Goal: Task Accomplishment & Management: Manage account settings

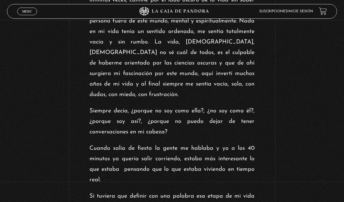
scroll to position [283, 0]
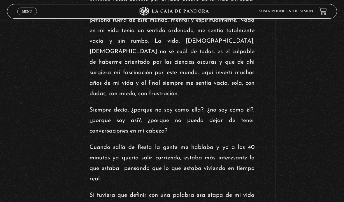
click at [25, 12] on span "Menu" at bounding box center [27, 12] width 10 height 4
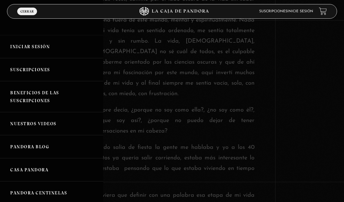
click at [19, 123] on link "Nuestros Videos" at bounding box center [51, 123] width 103 height 23
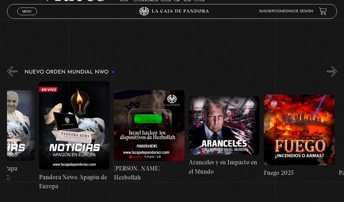
scroll to position [0, 419]
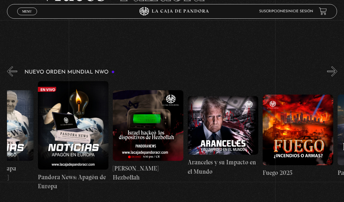
click at [288, 10] on link "Inicie sesión" at bounding box center [301, 12] width 26 height 4
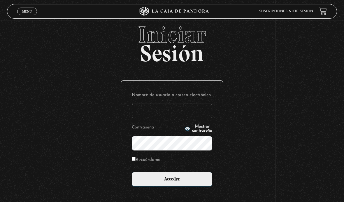
scroll to position [8, 0]
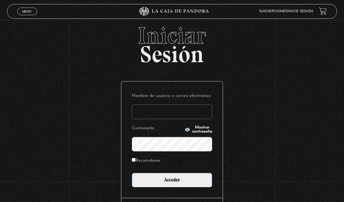
click at [151, 108] on input "Nombre de usuario o correo electrónico" at bounding box center [172, 111] width 81 height 15
click at [149, 114] on input "Nombre de usuario o correo electrónico" at bounding box center [172, 111] width 81 height 15
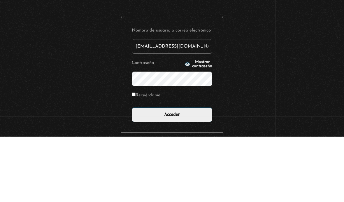
type input "apguzca19@gmail.com"
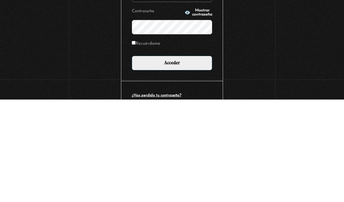
scroll to position [24, 0]
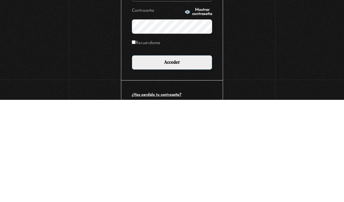
click at [205, 158] on input "Acceder" at bounding box center [172, 165] width 81 height 15
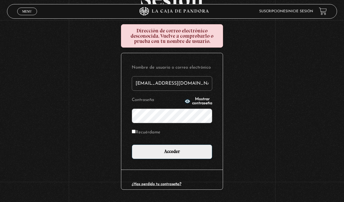
scroll to position [63, 0]
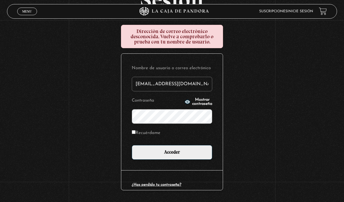
click at [22, 8] on link "Menu Cerrar" at bounding box center [27, 12] width 20 height 8
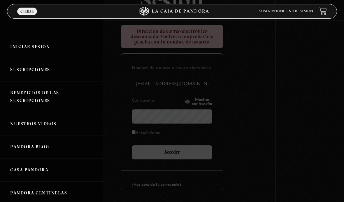
click at [19, 68] on link "Suscripciones" at bounding box center [51, 69] width 103 height 23
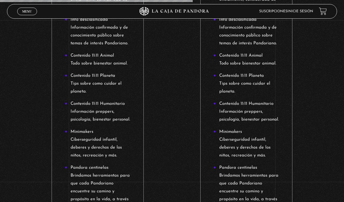
scroll to position [269, 0]
